Goal: Information Seeking & Learning: Learn about a topic

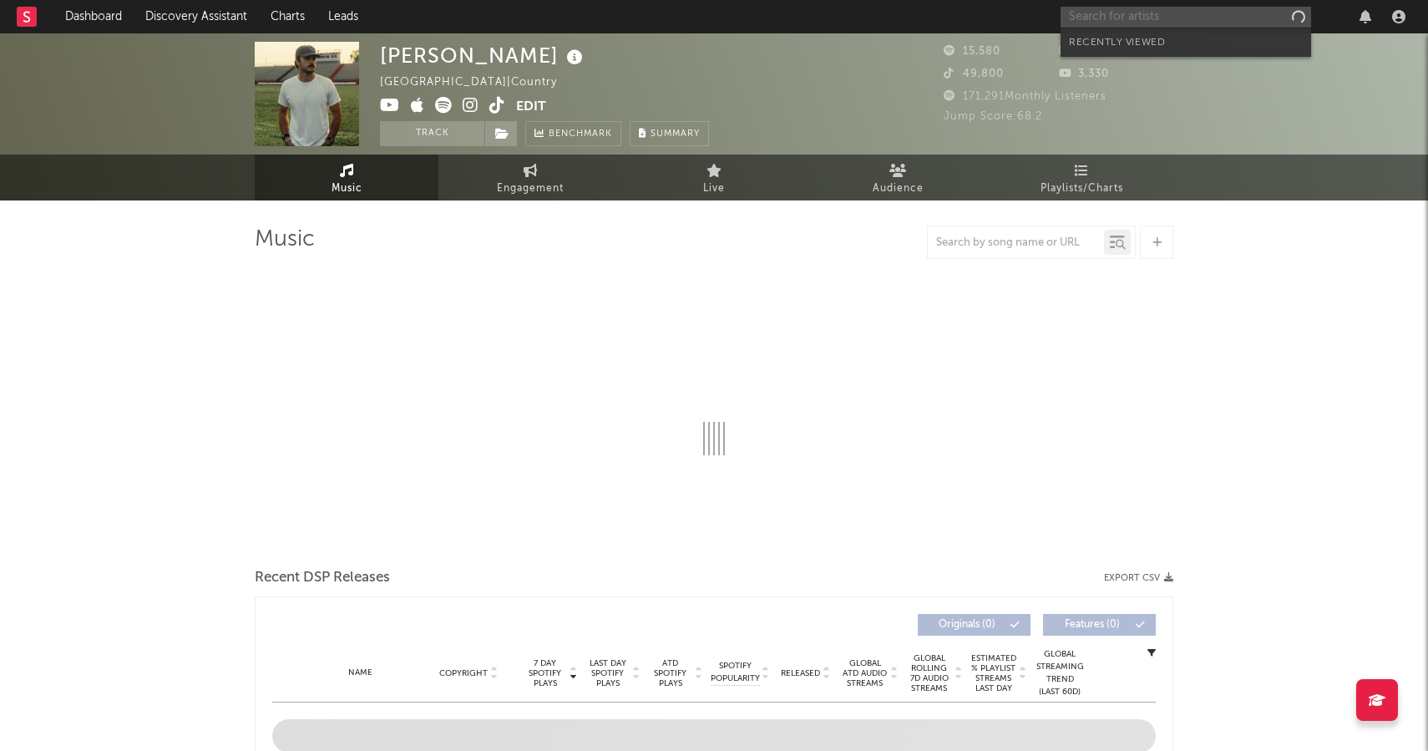
click at [1232, 13] on input "text" at bounding box center [1185, 17] width 250 height 21
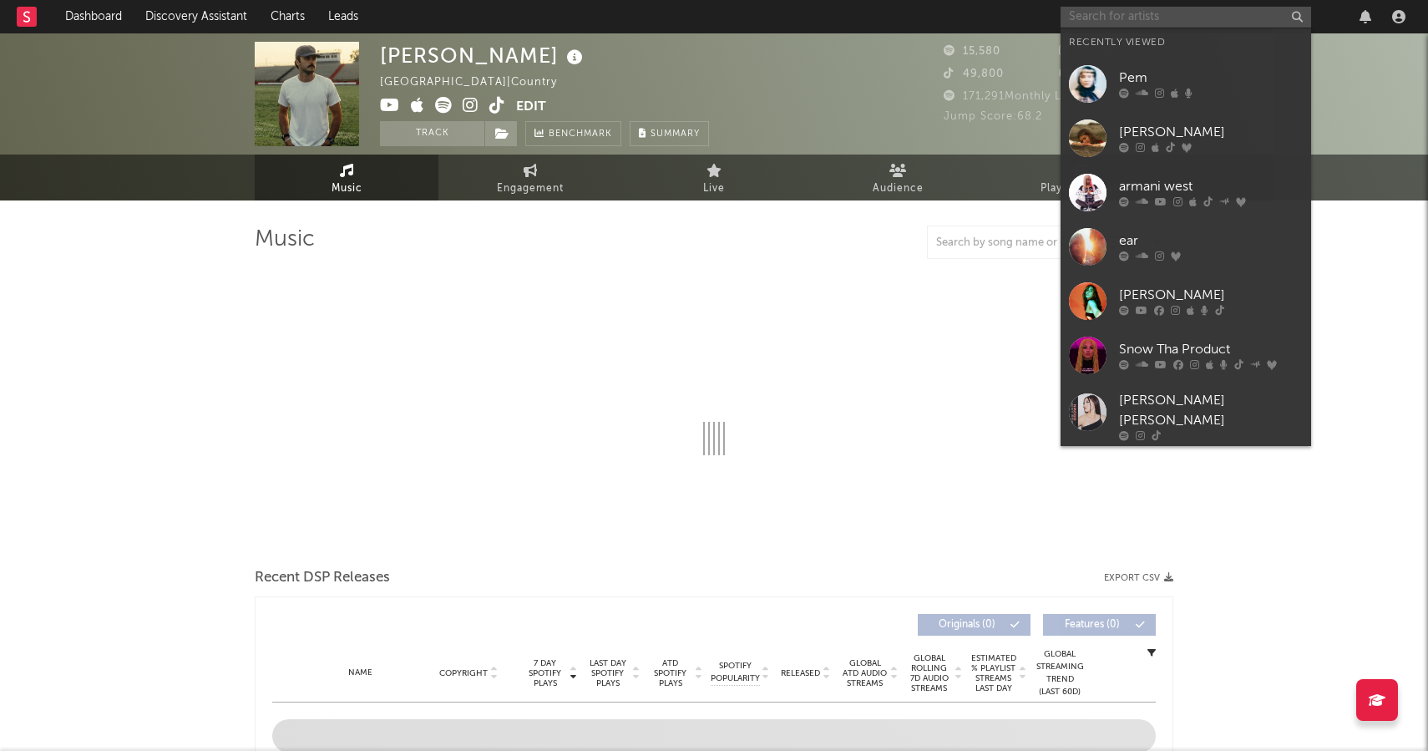
paste input "https://open.spotify.com/artist/7kVUG6tTzIVYCZ098rGoG9?si=0Mvh53H1TseihKHC0aoY2w"
type input "https://open.spotify.com/artist/7kVUG6tTzIVYCZ098rGoG9?si=0Mvh53H1TseihKHC0aoY2w"
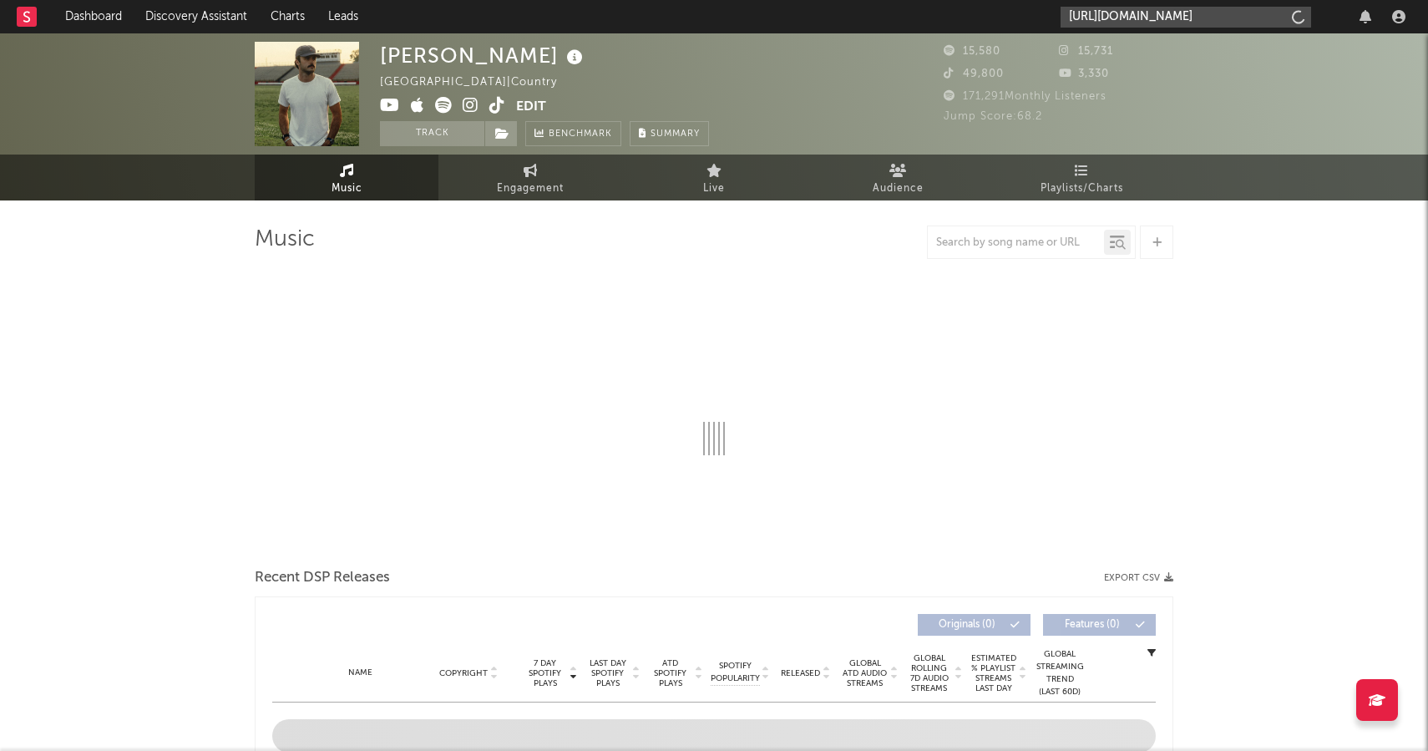
scroll to position [0, 279]
select select "6m"
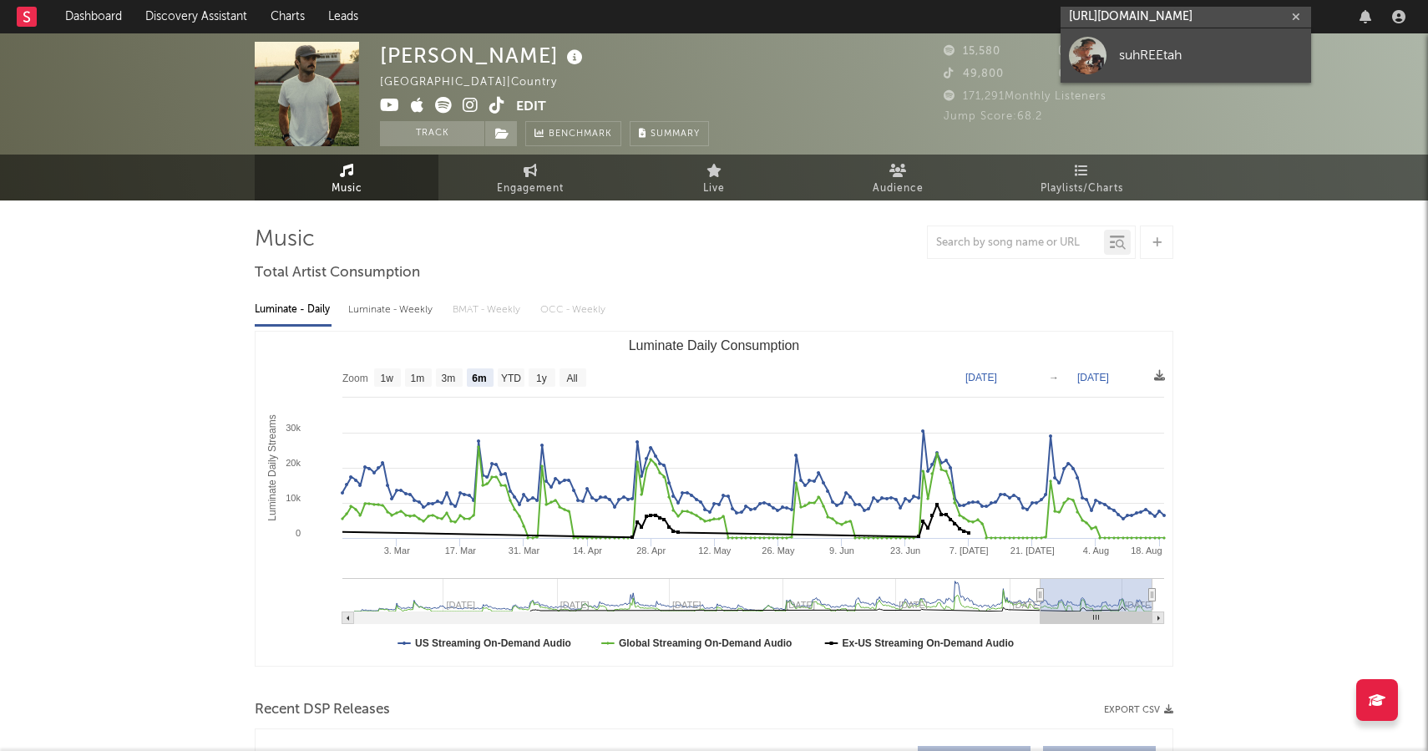
type input "https://open.spotify.com/artist/7kVUG6tTzIVYCZ098rGoG9?si=0Mvh53H1TseihKHC0aoY2w"
click at [1193, 56] on div "suhREEtah" at bounding box center [1211, 55] width 184 height 20
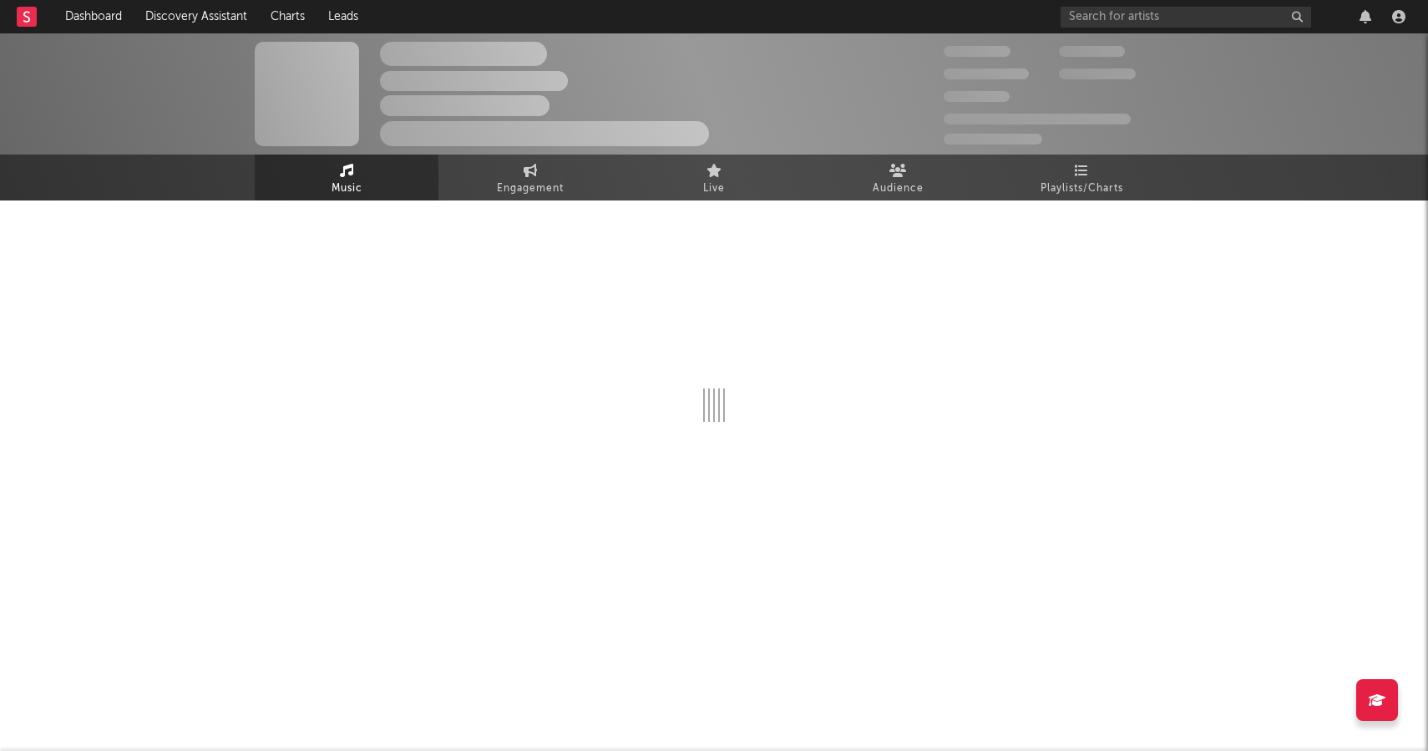
select select "1w"
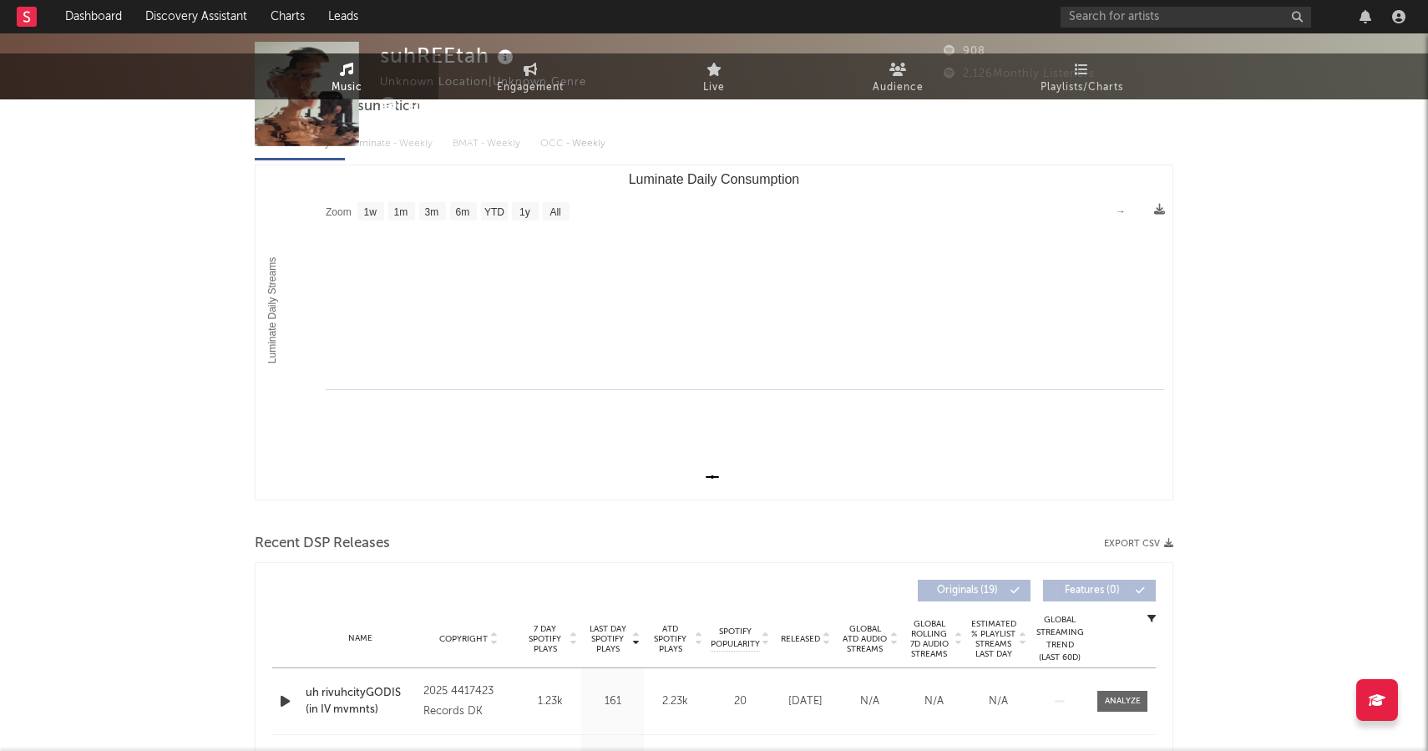
scroll to position [361, 0]
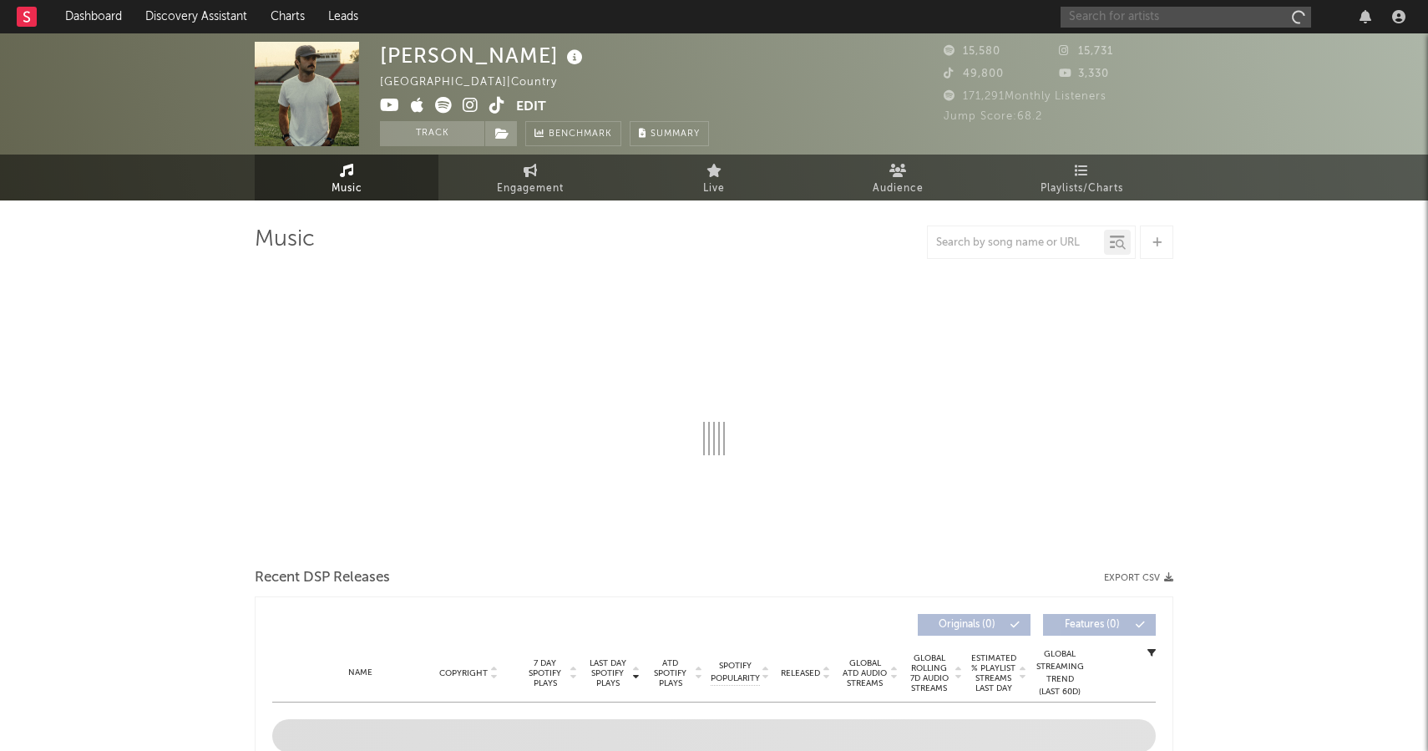
click at [1152, 16] on input "text" at bounding box center [1185, 17] width 250 height 21
select select "6m"
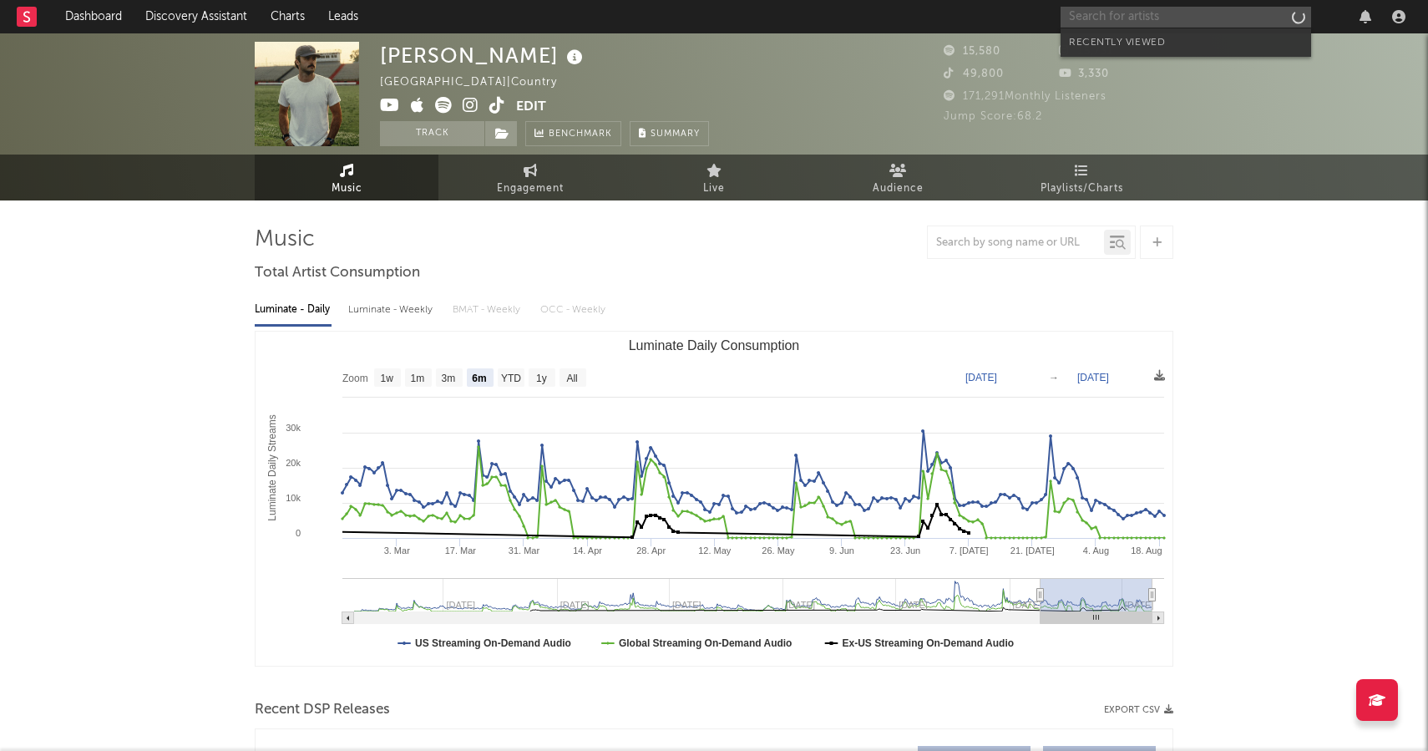
paste input "[URL][DOMAIN_NAME]"
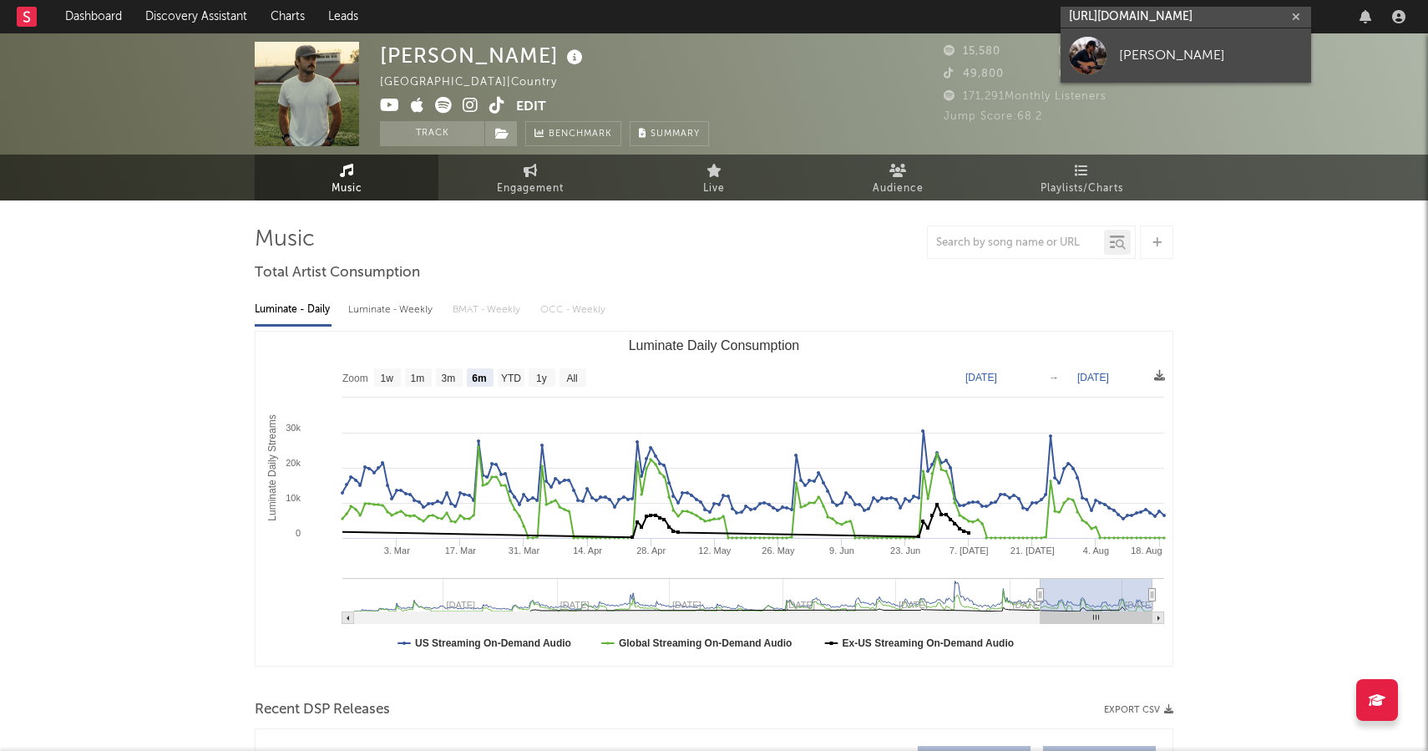
type input "[URL][DOMAIN_NAME]"
click at [1156, 48] on div "[PERSON_NAME]" at bounding box center [1211, 55] width 184 height 20
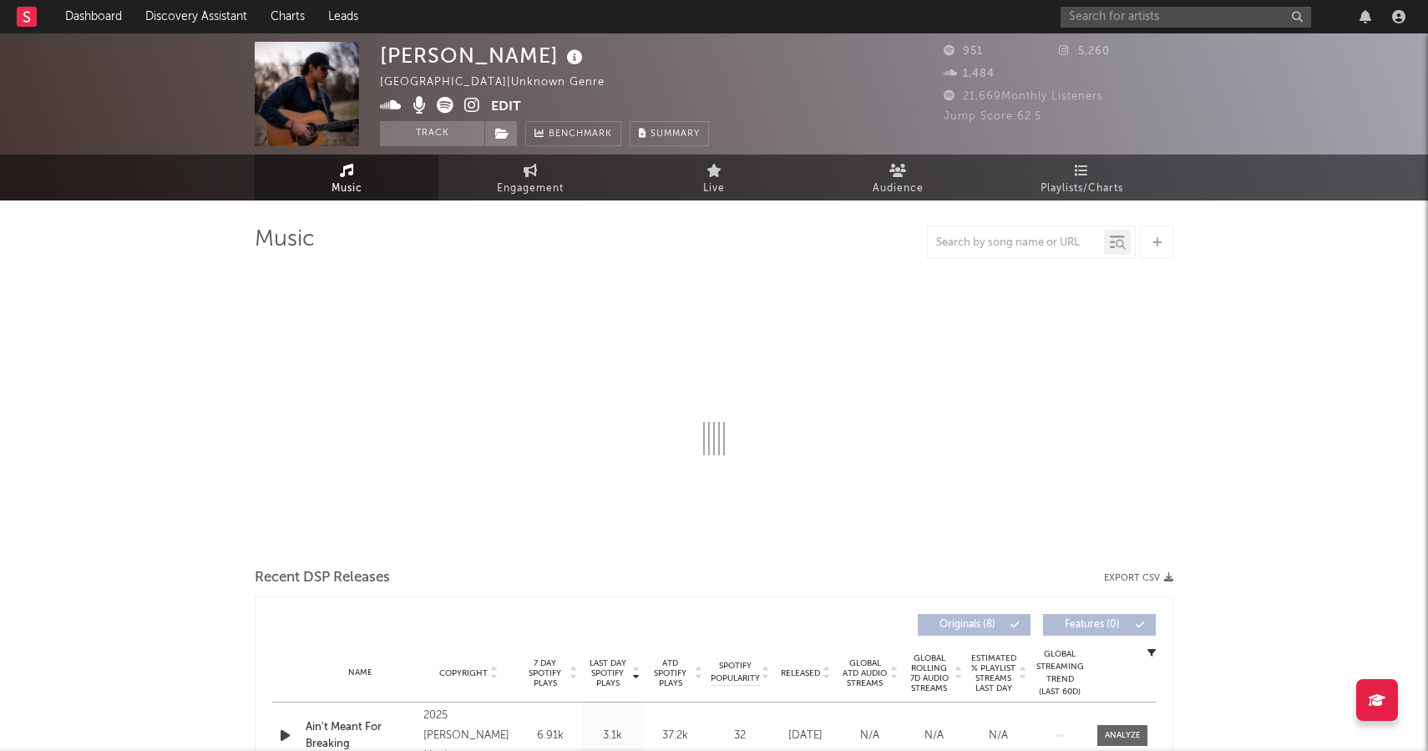
select select "1w"
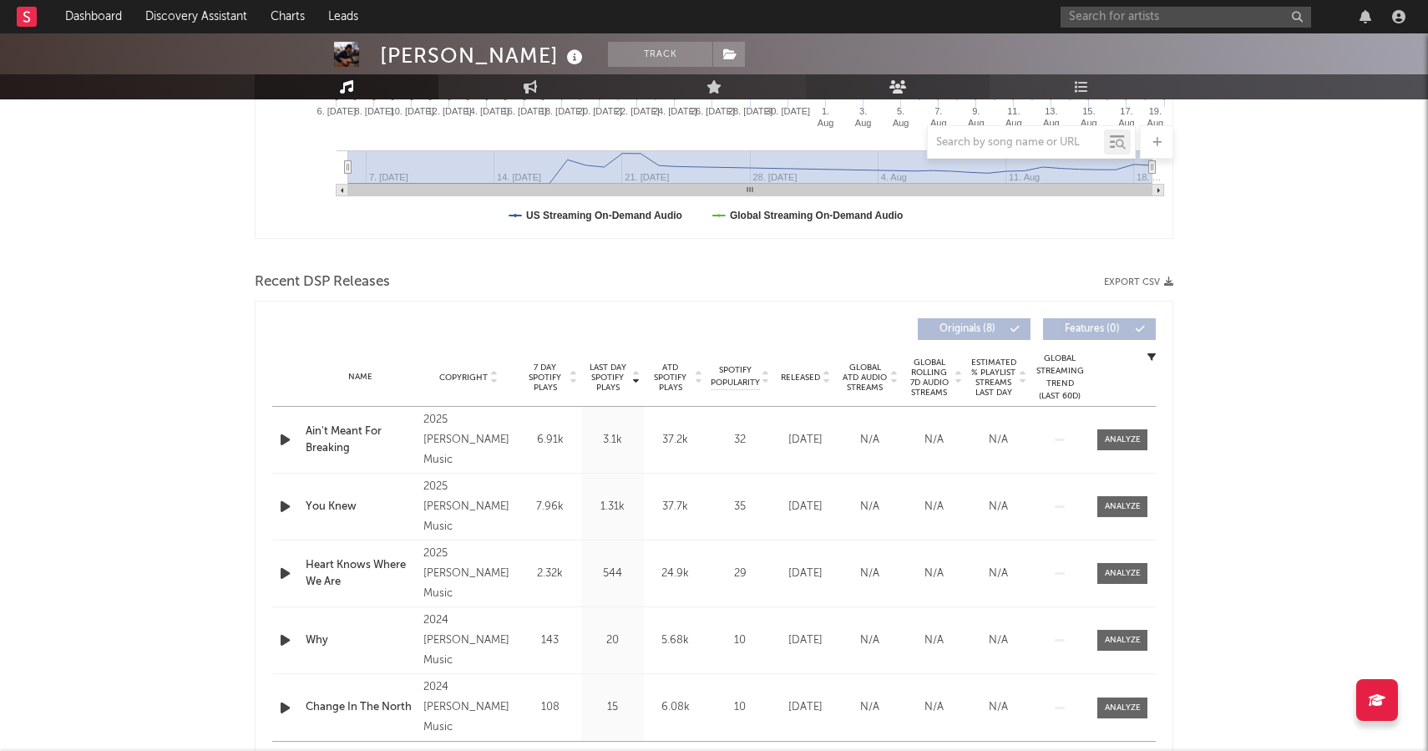
scroll to position [507, 0]
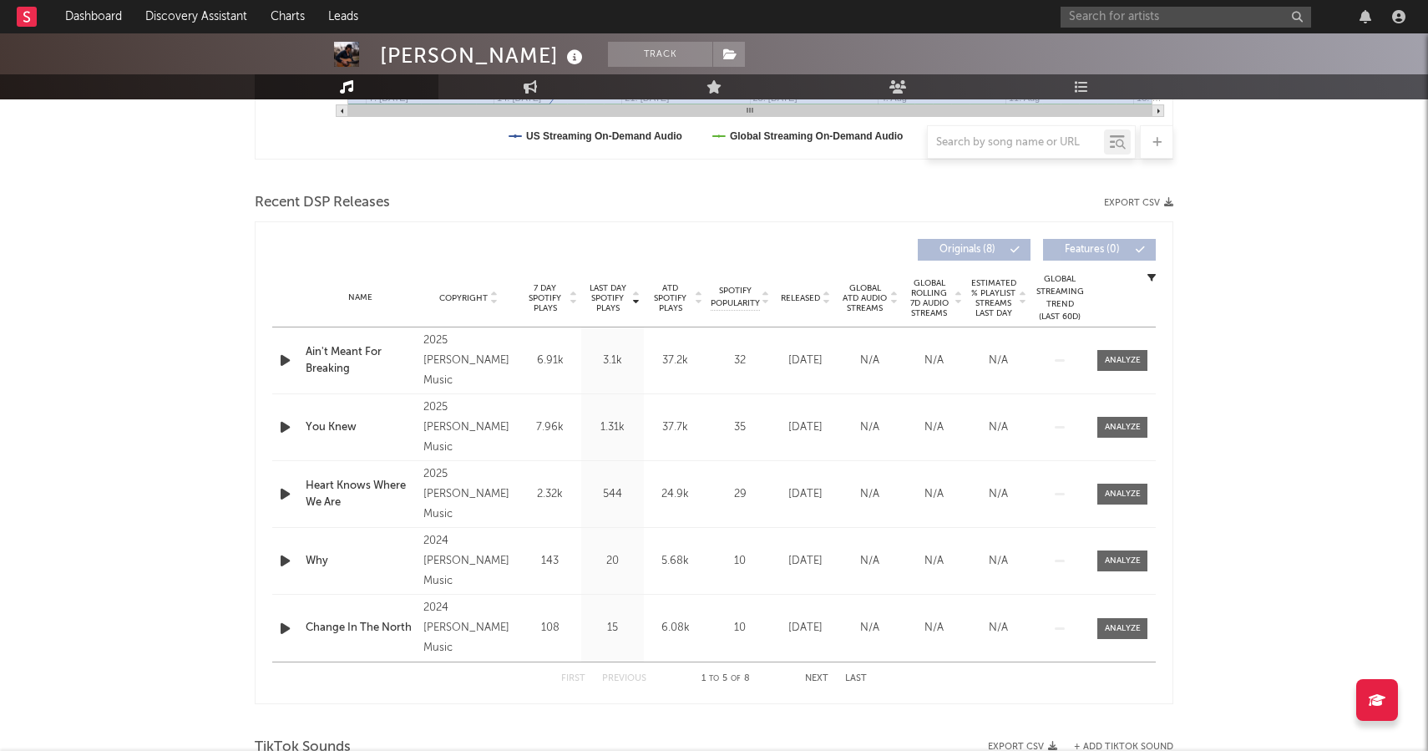
click at [539, 361] on div "6.91k" at bounding box center [550, 360] width 54 height 17
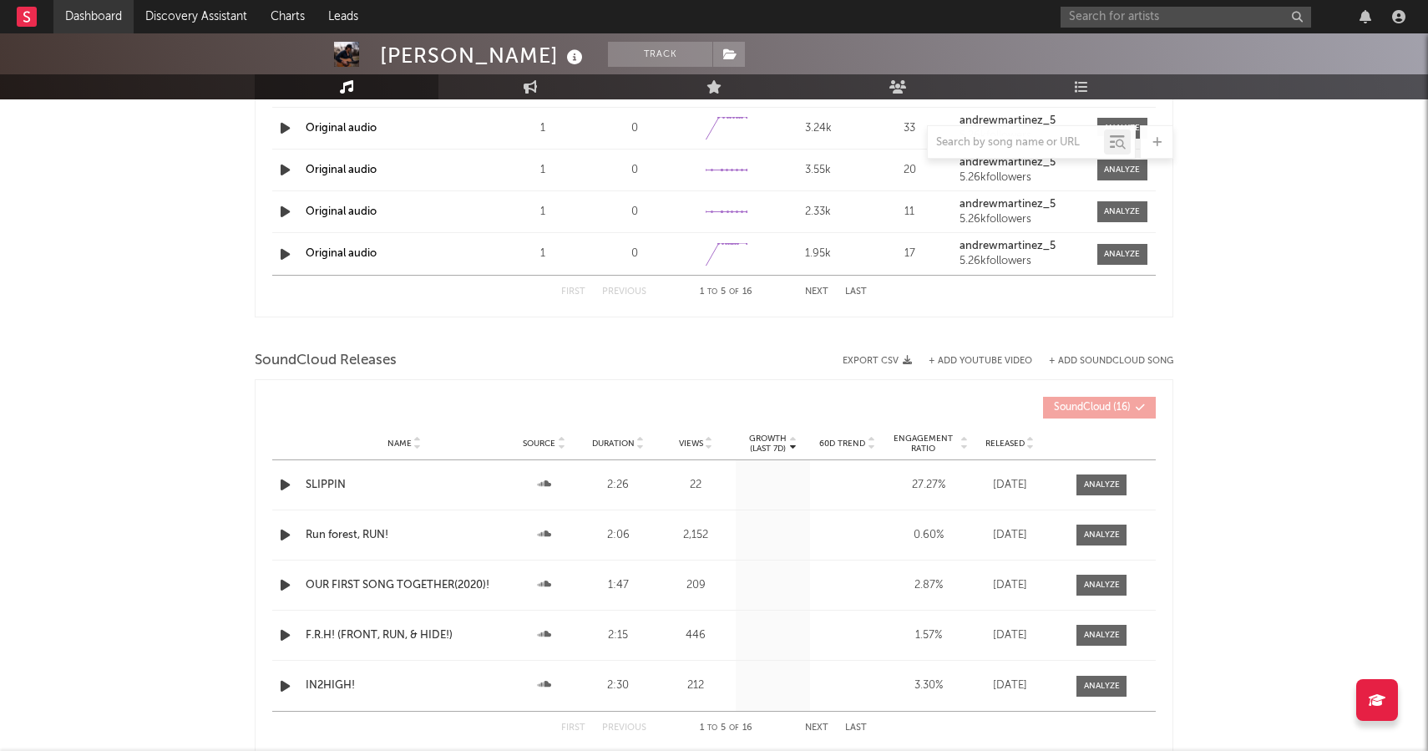
scroll to position [0, 0]
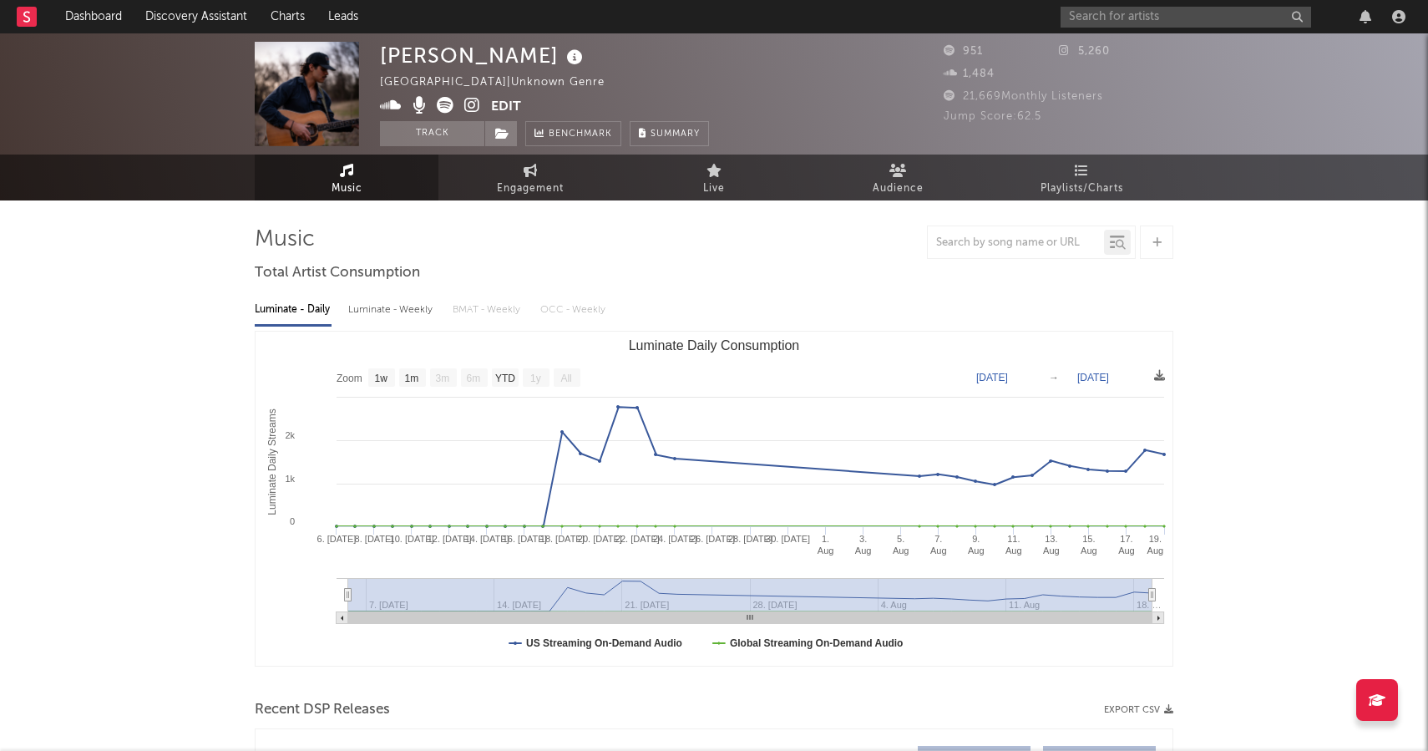
click at [1111, 28] on div at bounding box center [1235, 16] width 351 height 33
click at [1097, 16] on input "text" at bounding box center [1185, 17] width 250 height 21
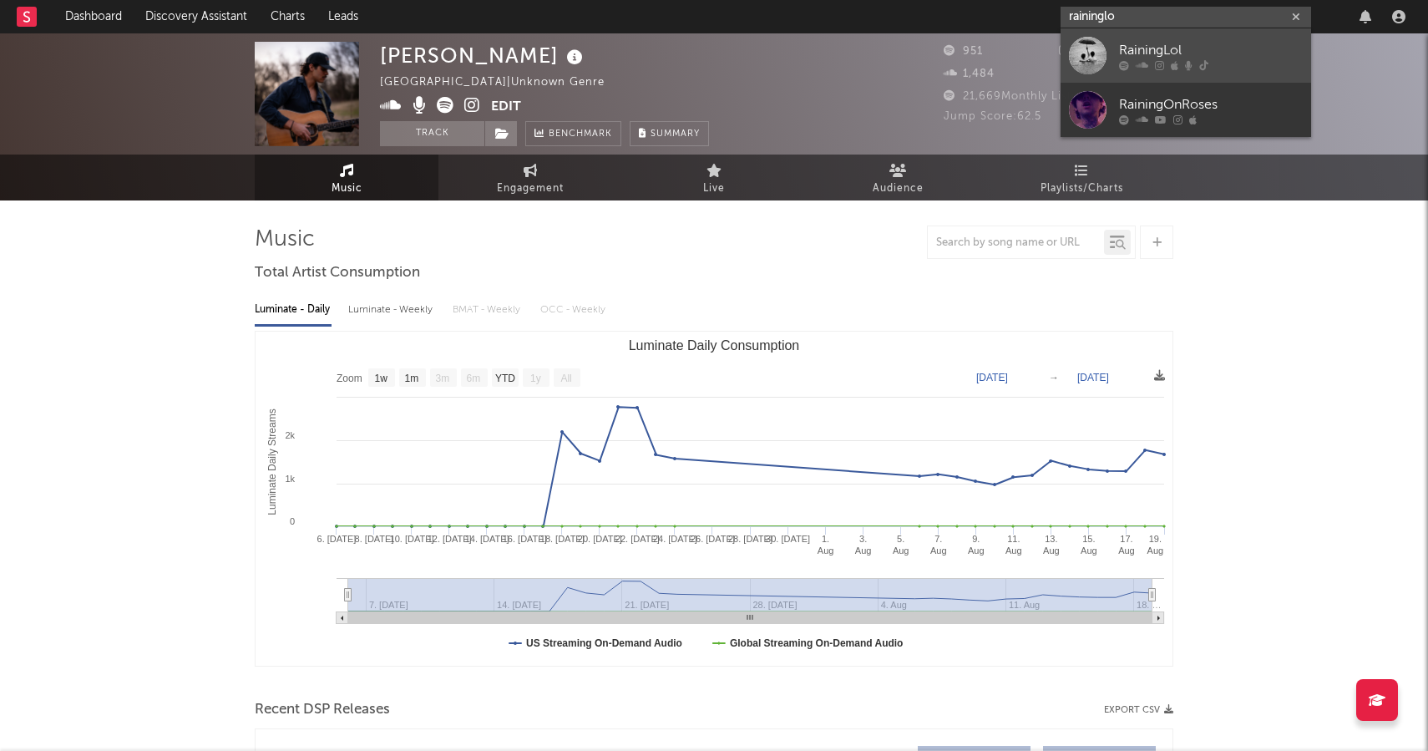
type input "raininglo"
click at [1195, 51] on div "RainingLol" at bounding box center [1211, 50] width 184 height 20
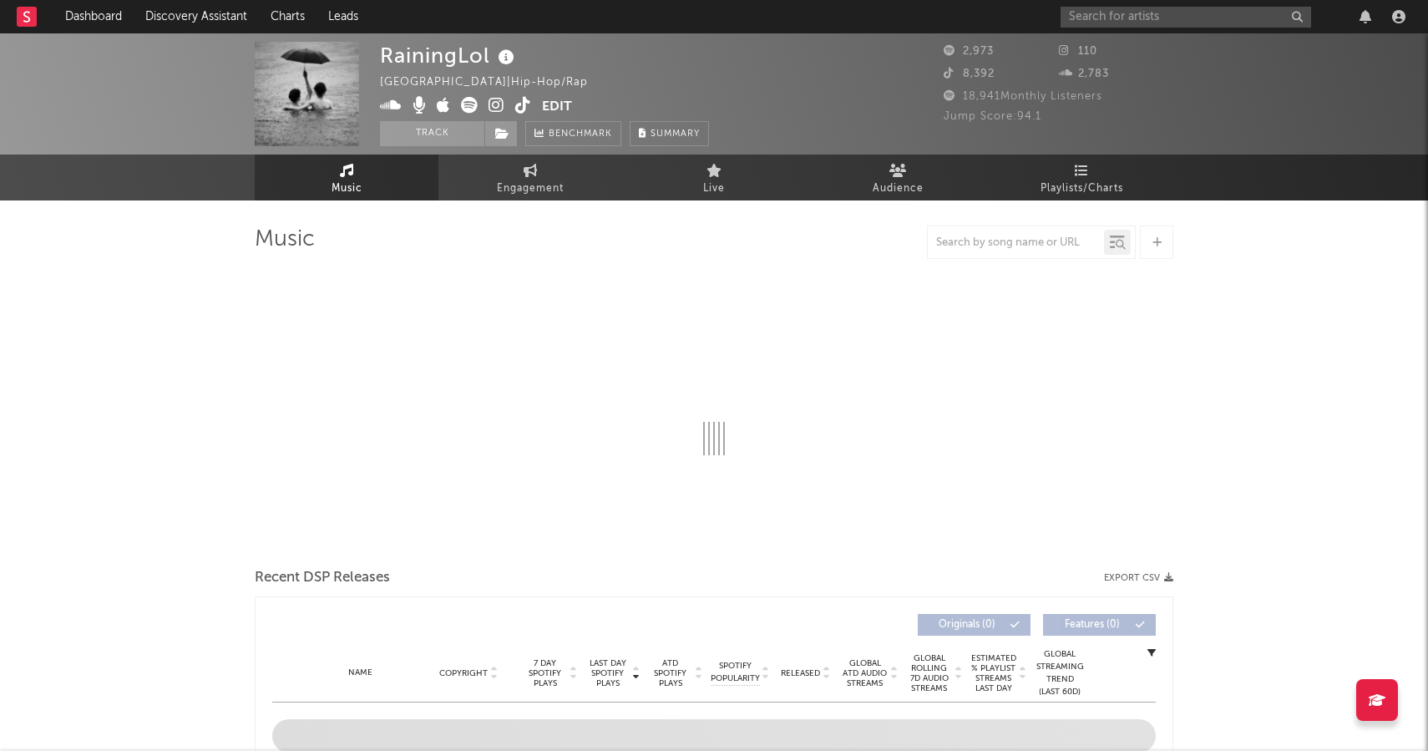
select select "1w"
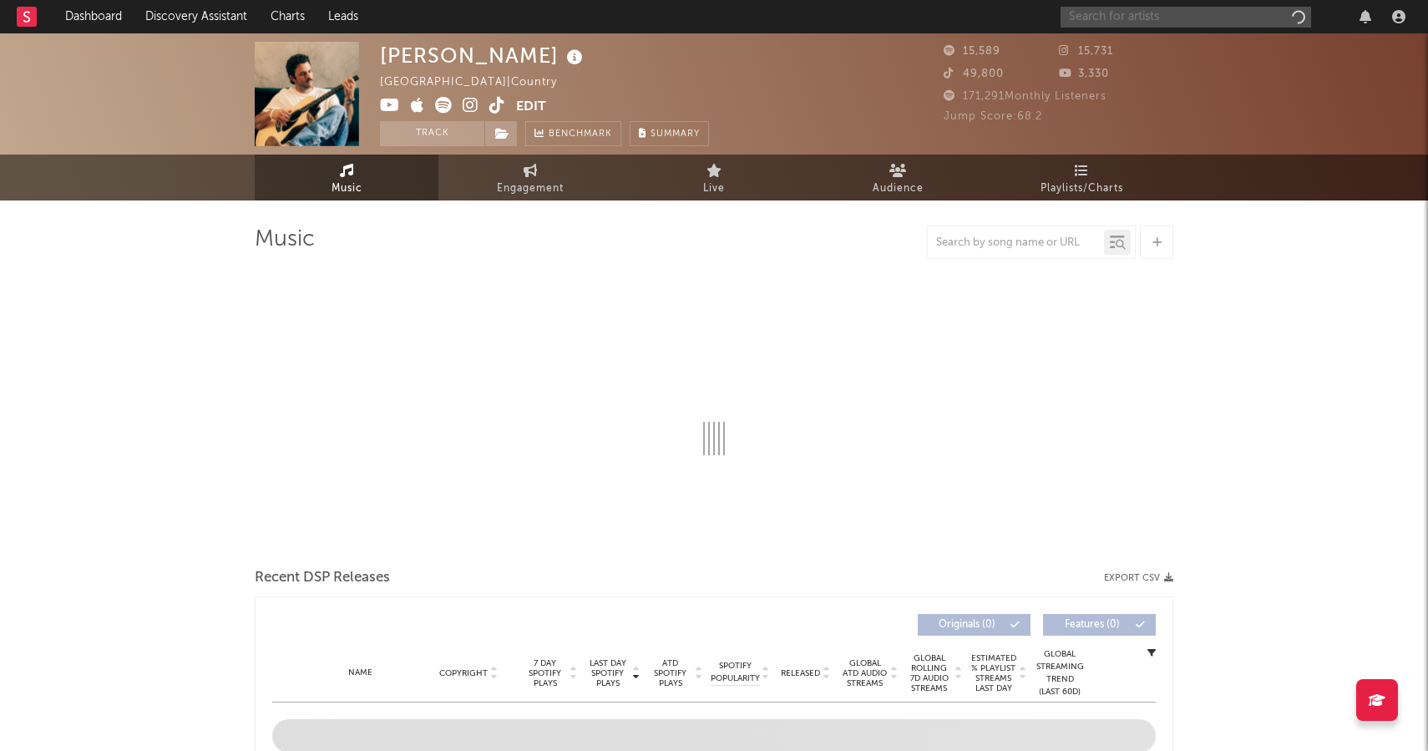
click at [1237, 13] on input "text" at bounding box center [1185, 17] width 250 height 21
type input "tra"
select select "6m"
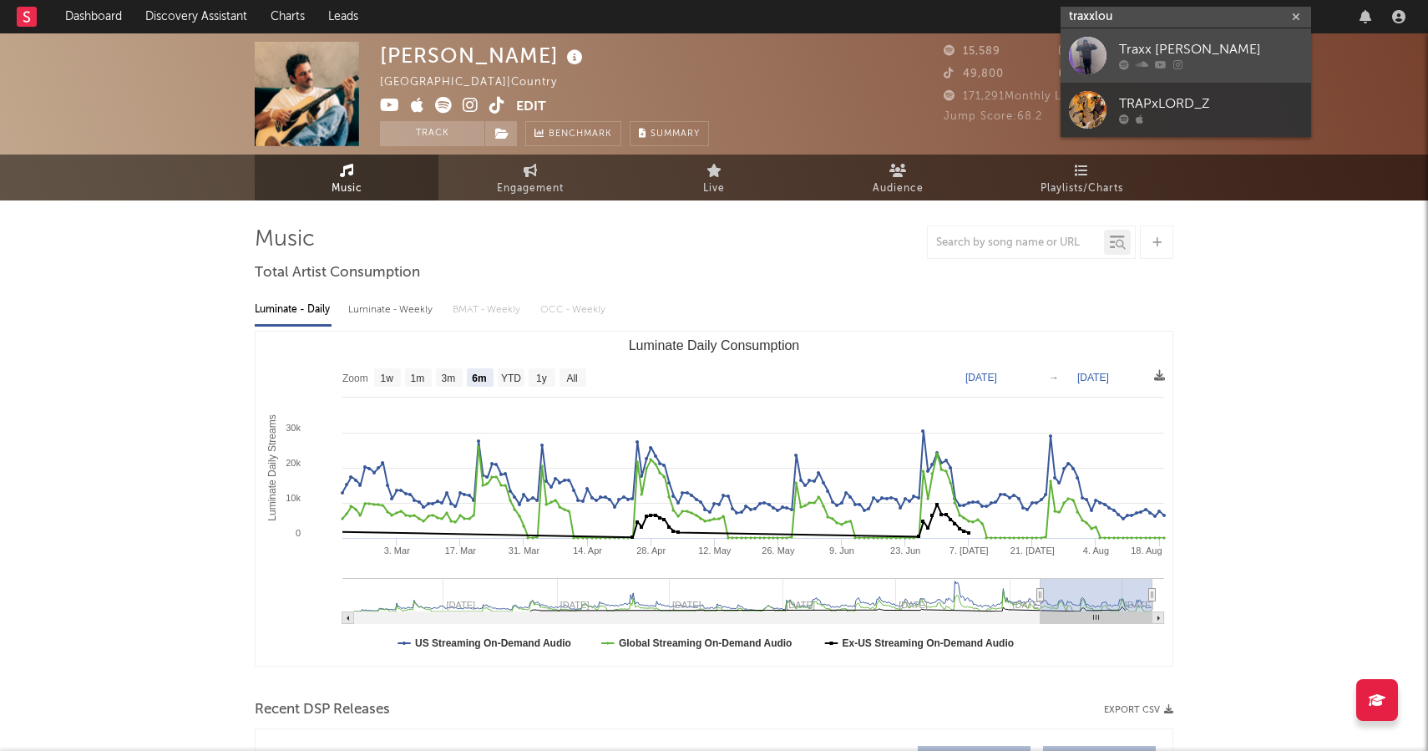
type input "traxxlou"
click at [1202, 49] on div "Traxx Lou" at bounding box center [1211, 50] width 184 height 20
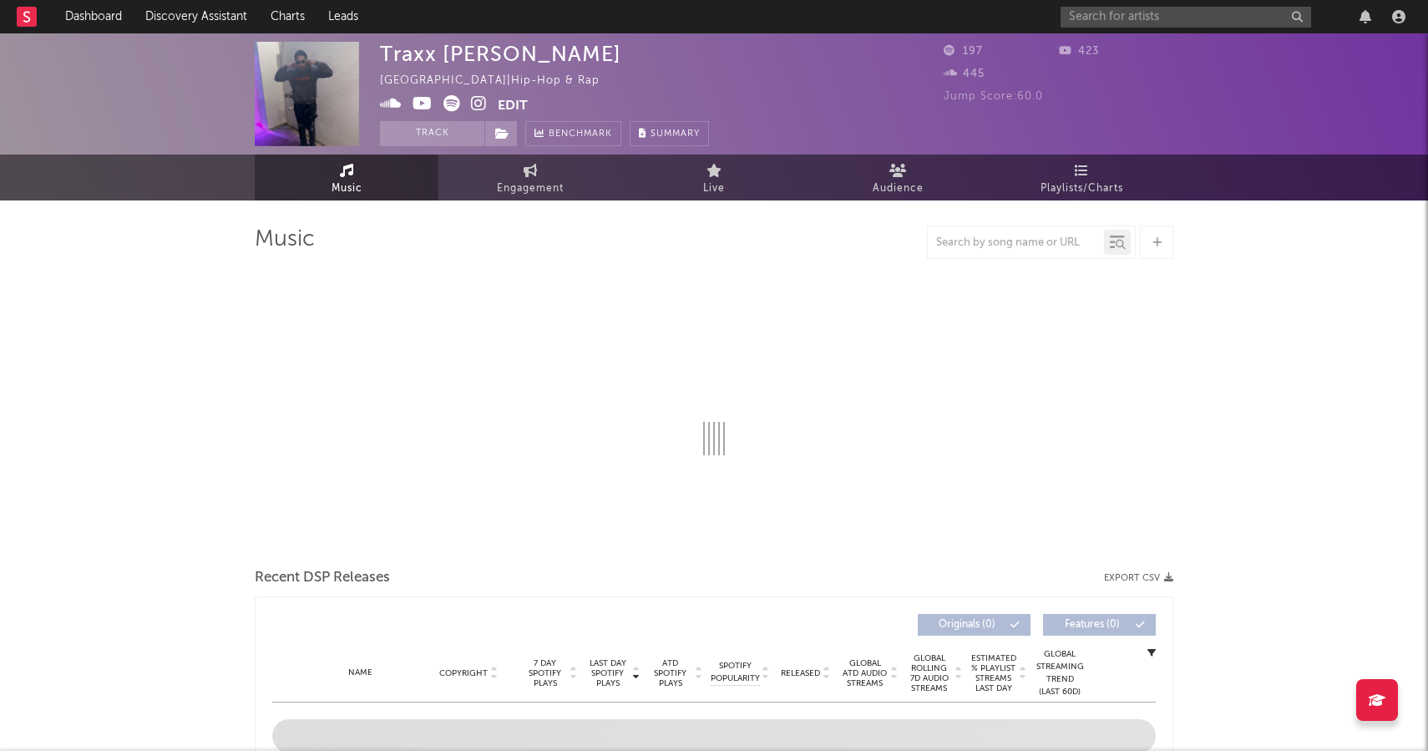
select select "1w"
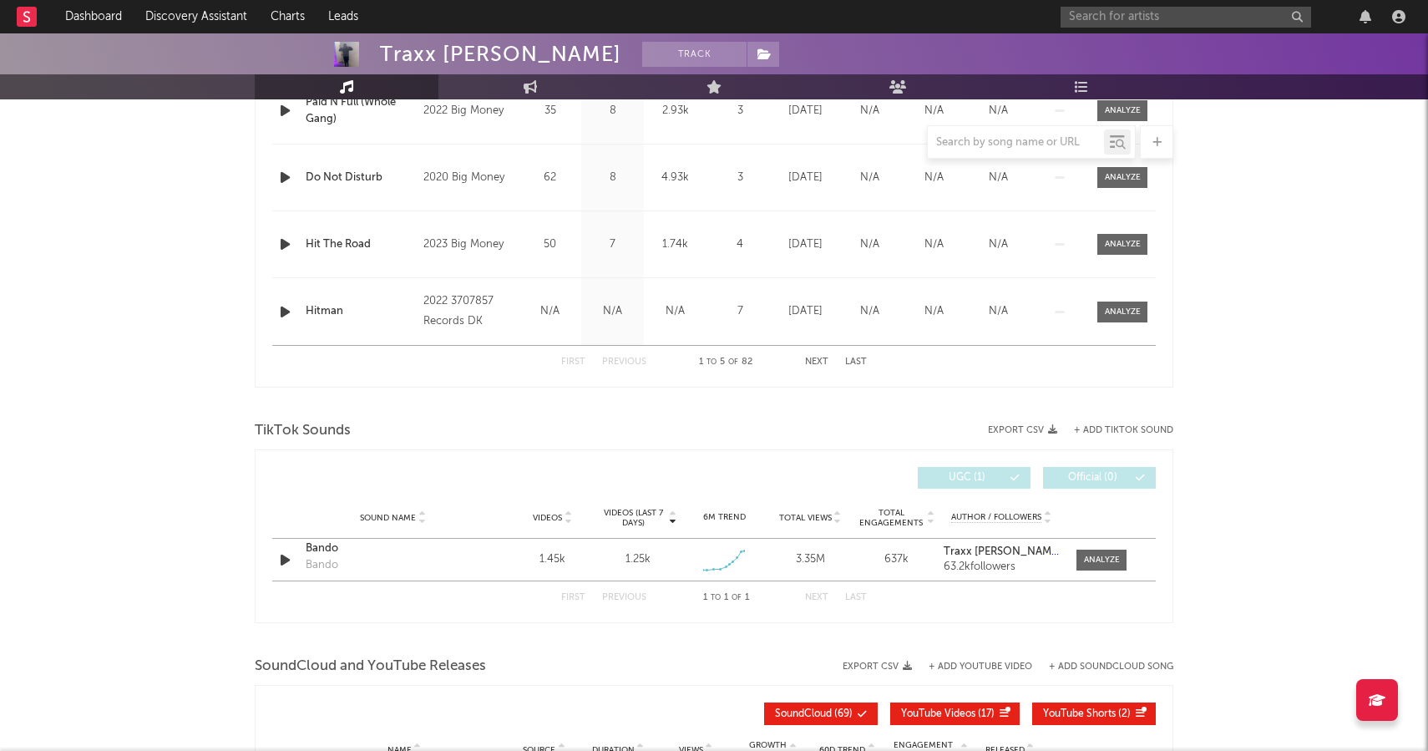
scroll to position [930, 0]
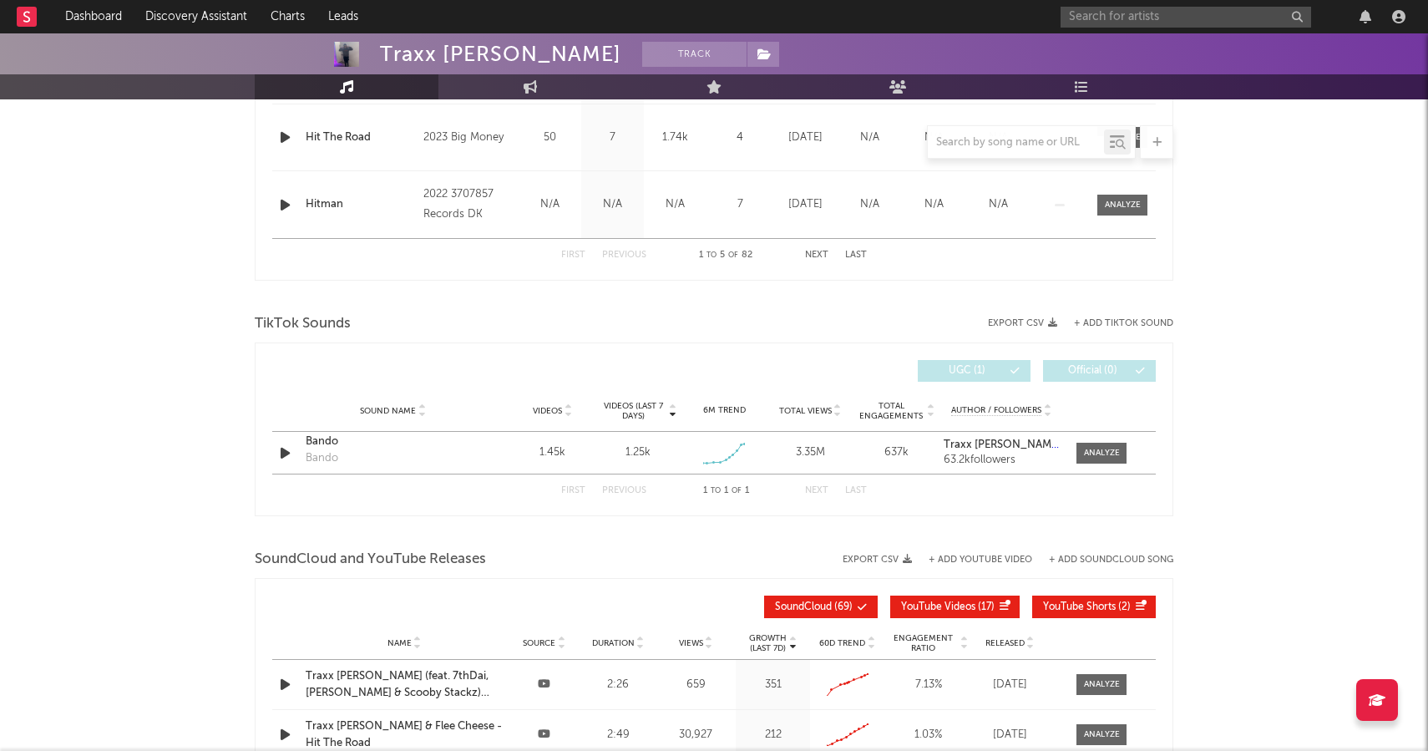
click at [1059, 320] on button "+ Add TikTok Sound" at bounding box center [1115, 323] width 116 height 9
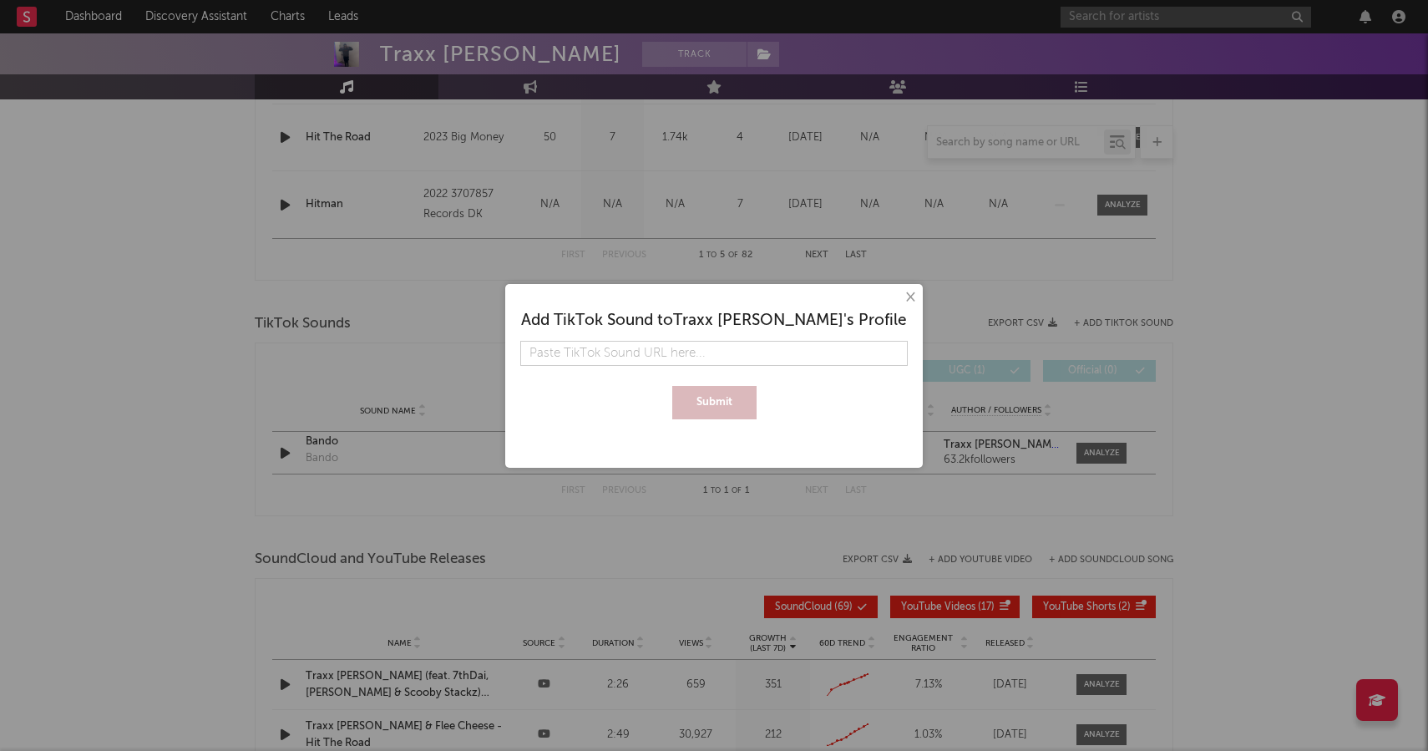
click at [909, 296] on button "×" at bounding box center [909, 297] width 18 height 18
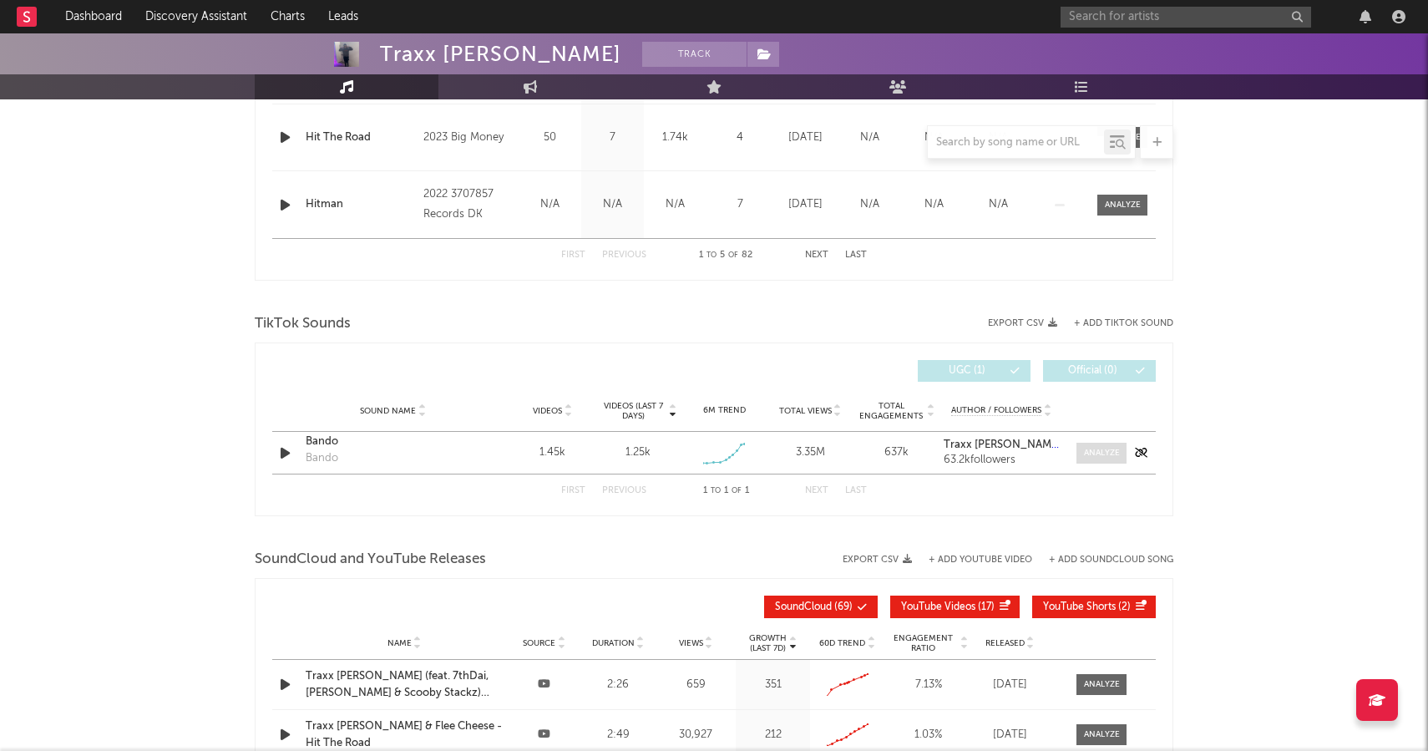
click at [1096, 444] on span at bounding box center [1101, 453] width 50 height 21
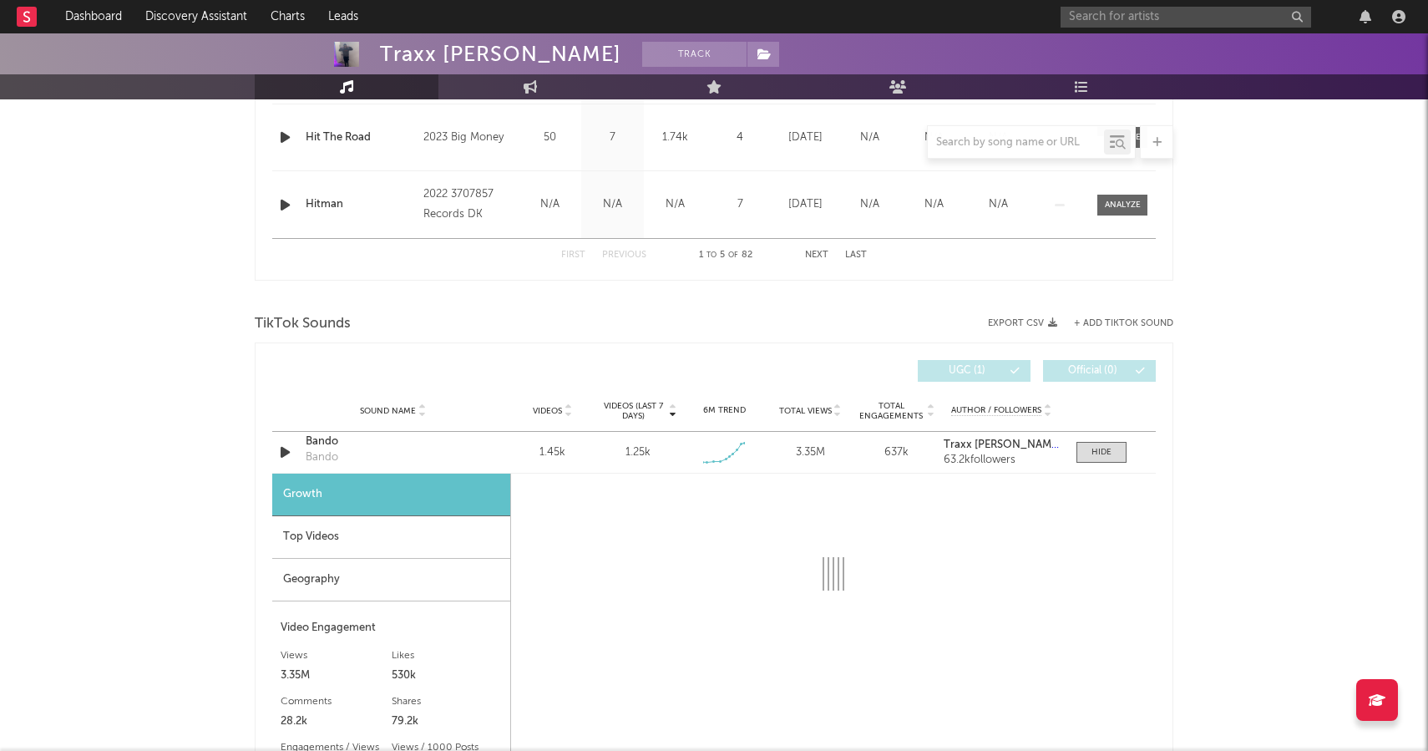
select select "1w"
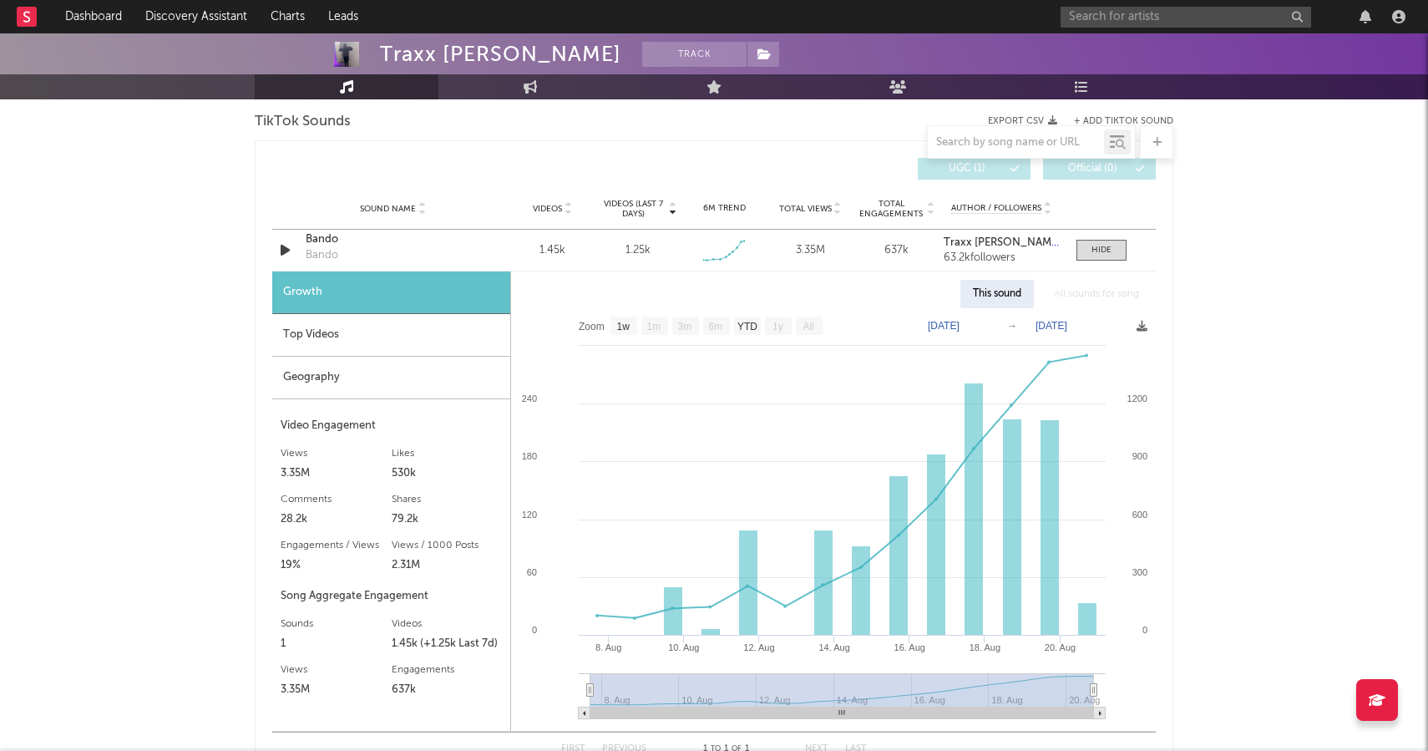
scroll to position [1048, 0]
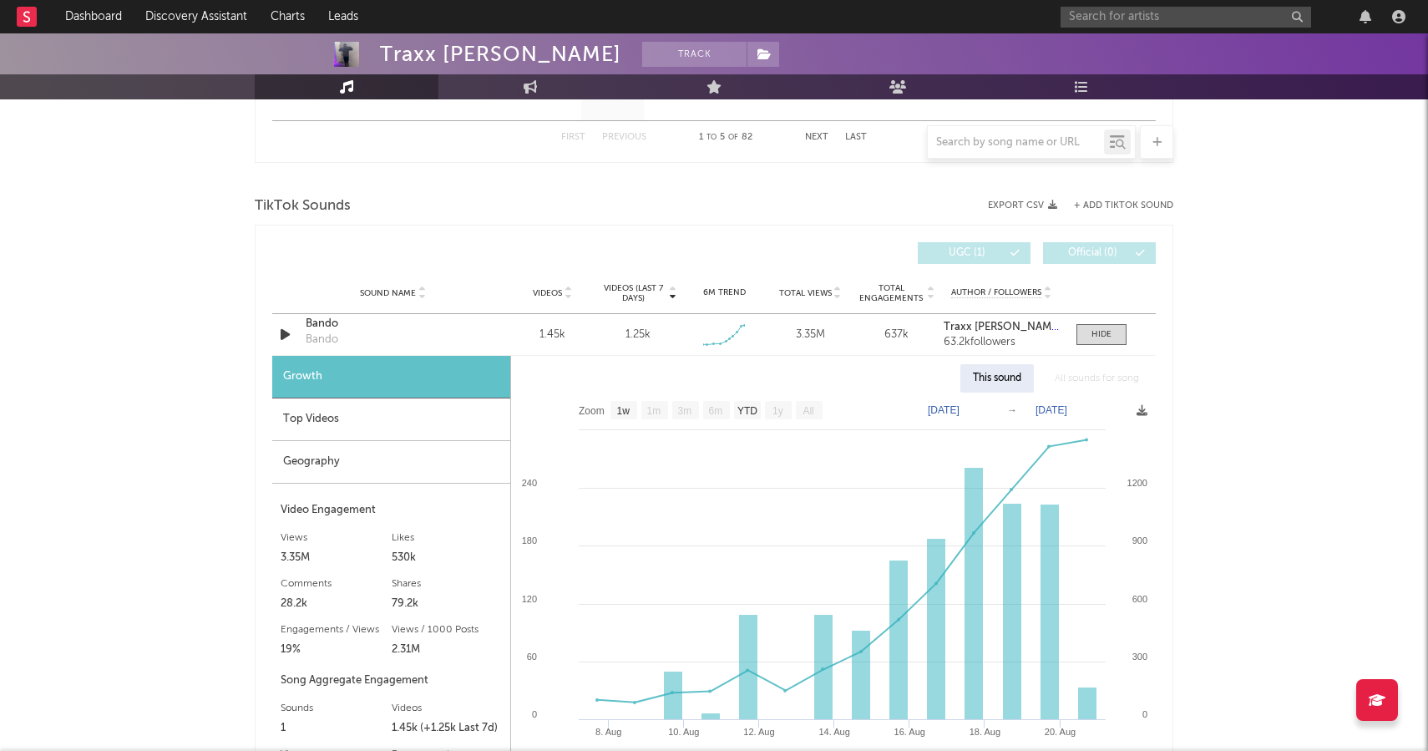
click at [334, 420] on div "Top Videos" at bounding box center [391, 419] width 238 height 43
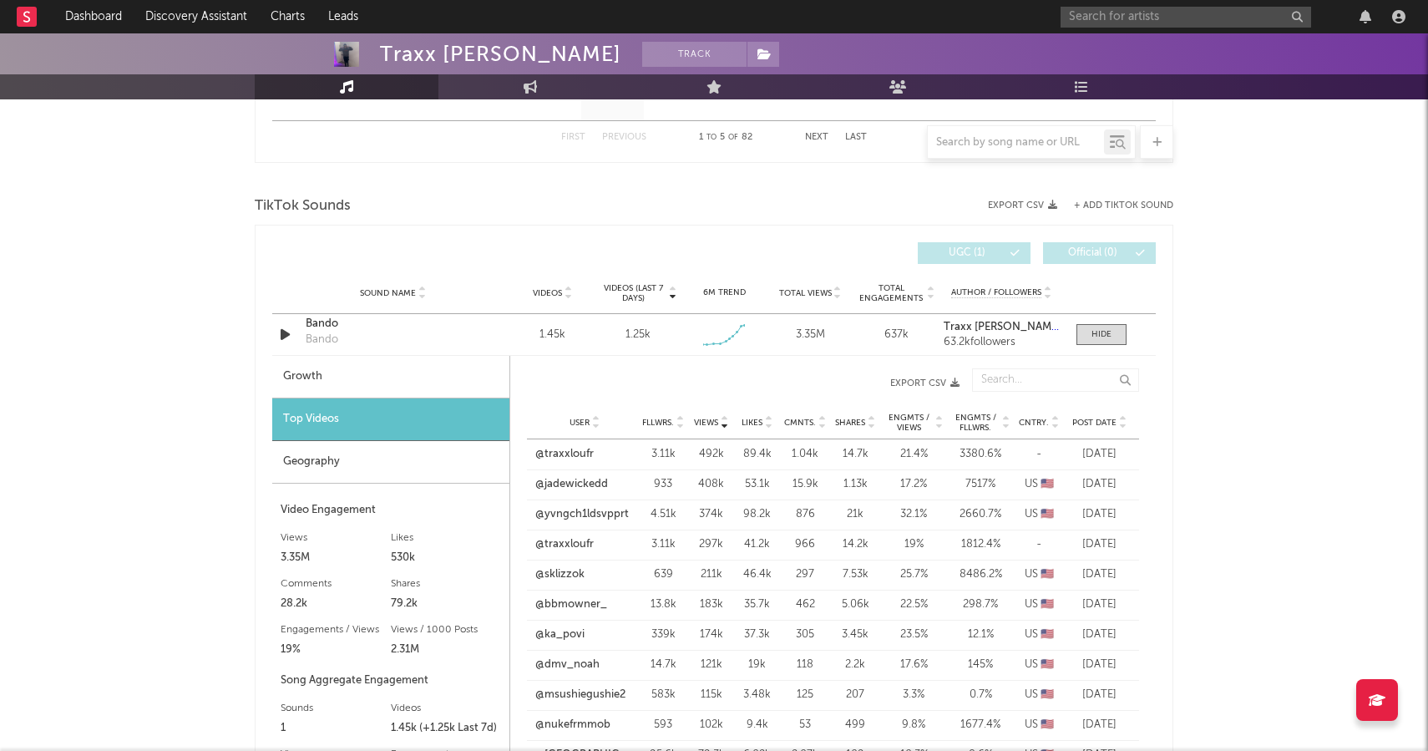
click at [375, 467] on div "Geography" at bounding box center [390, 462] width 237 height 43
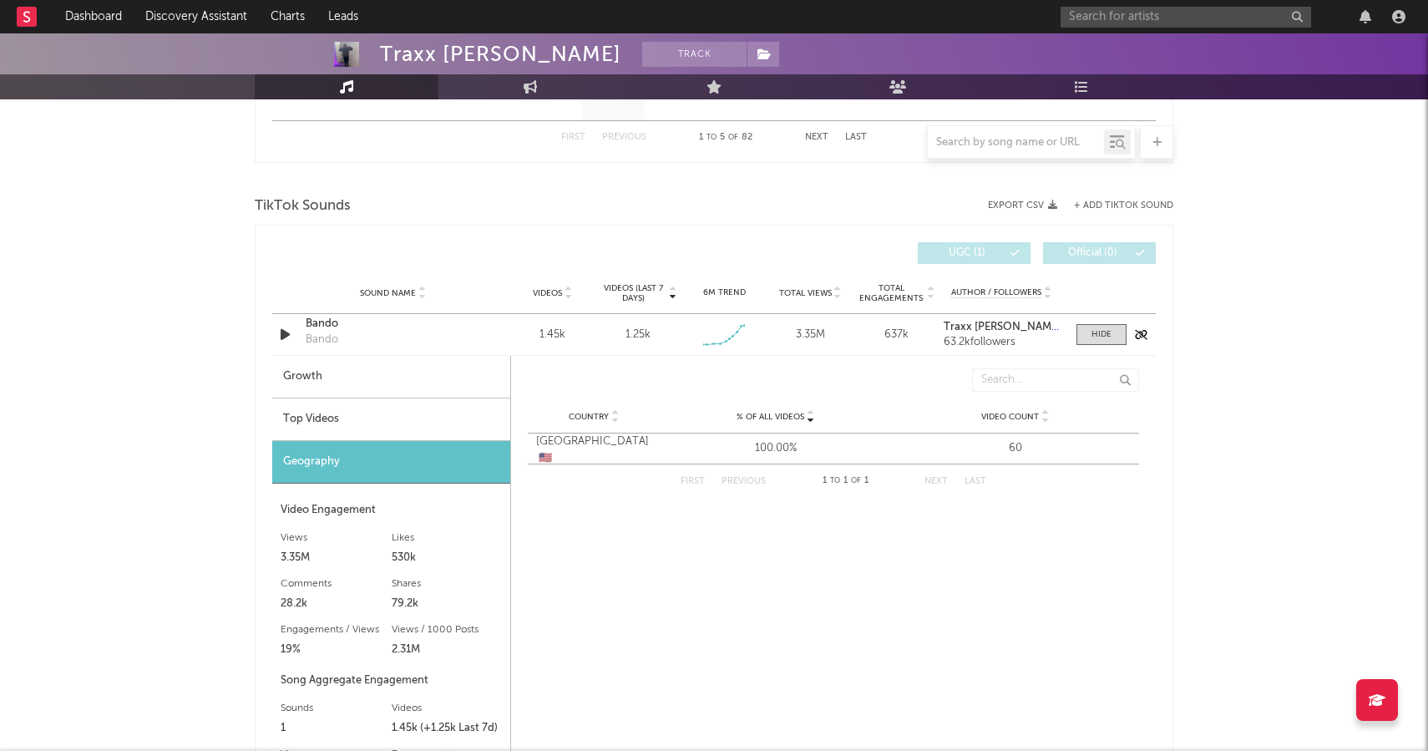
scroll to position [0, 0]
